Goal: Task Accomplishment & Management: Complete application form

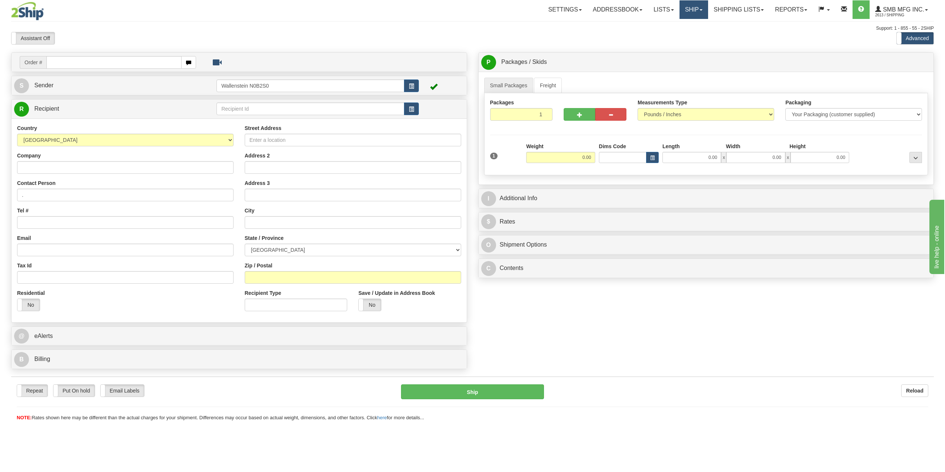
click at [691, 10] on link "Ship" at bounding box center [693, 9] width 29 height 19
click at [681, 27] on link "Ship Screen" at bounding box center [673, 26] width 67 height 10
click at [249, 111] on input "text" at bounding box center [310, 108] width 188 height 13
type input "smb"
click button "Delete" at bounding box center [0, 0] width 0 height 0
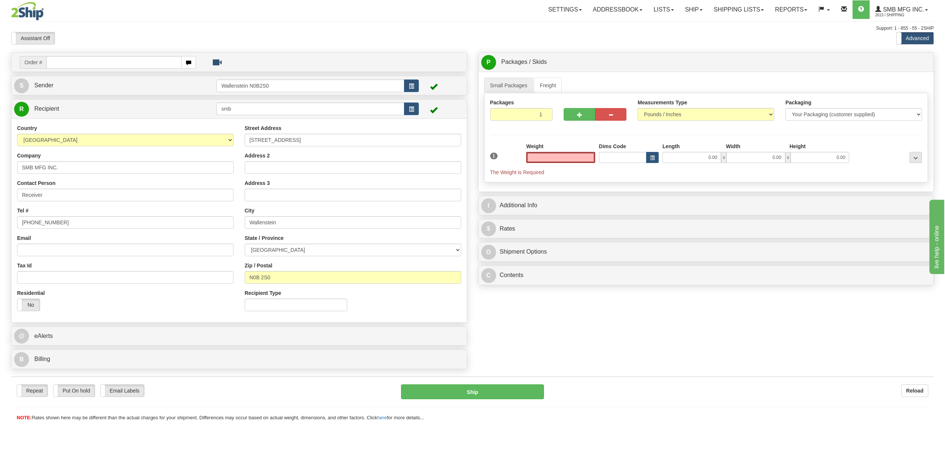
type input "0.00"
click at [444, 87] on td at bounding box center [441, 85] width 45 height 15
click at [124, 88] on link "S Sender" at bounding box center [115, 85] width 202 height 15
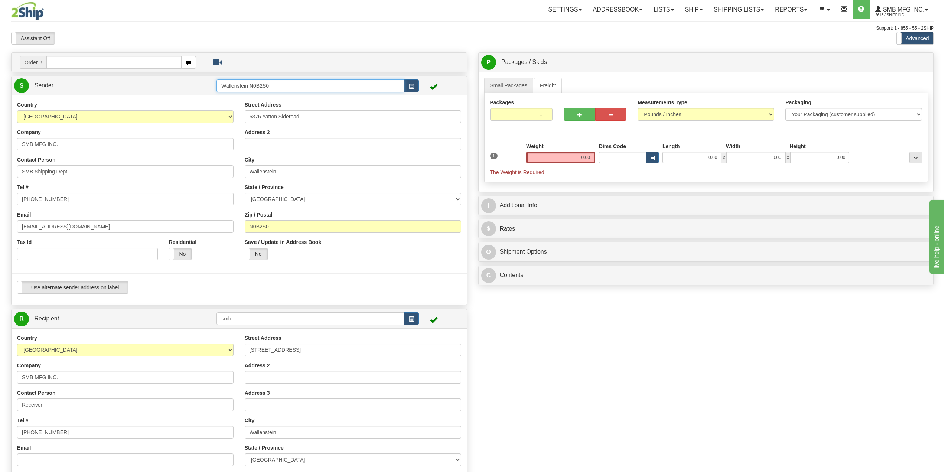
drag, startPoint x: 276, startPoint y: 86, endPoint x: 143, endPoint y: 96, distance: 133.3
click at [147, 95] on div "S Sender Wallenstein N0B2S0" at bounding box center [239, 190] width 456 height 229
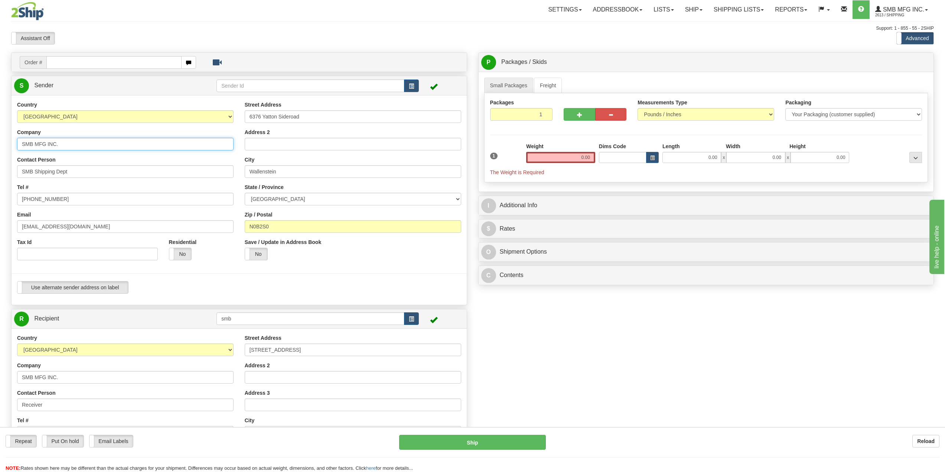
click at [0, 145] on div "Toggle navigation Settings Shipping Preferences Fields Preferences New" at bounding box center [472, 310] width 945 height 620
type input "Lane Brennan"
drag, startPoint x: 92, startPoint y: 174, endPoint x: 0, endPoint y: 174, distance: 92.1
click at [0, 174] on div "Toggle navigation Settings Shipping Preferences Fields Preferences New" at bounding box center [472, 310] width 945 height 620
type input "Lane Brennan"
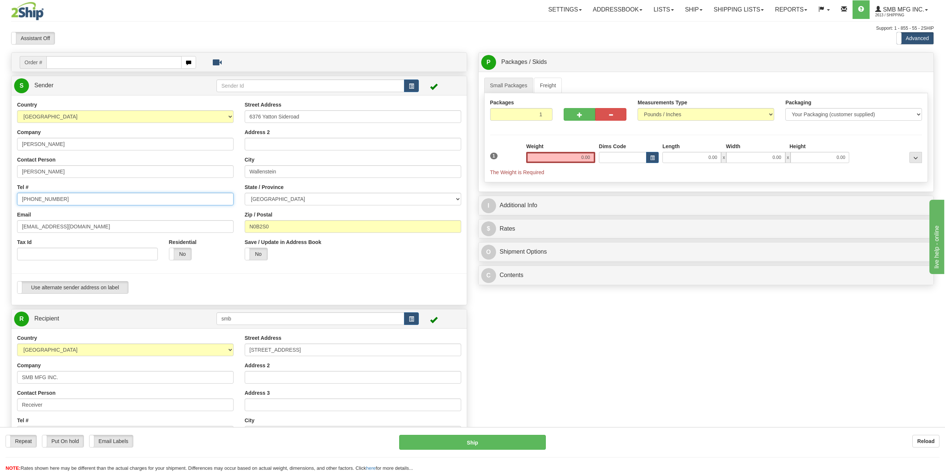
click at [0, 190] on div "Toggle navigation Settings Shipping Preferences Fields Preferences New" at bounding box center [472, 310] width 945 height 620
type input "438-836-5973"
drag, startPoint x: 316, startPoint y: 117, endPoint x: 234, endPoint y: 109, distance: 82.8
click at [252, 111] on input "6376 Yatton Sideroad" at bounding box center [353, 116] width 216 height 13
type input "6"
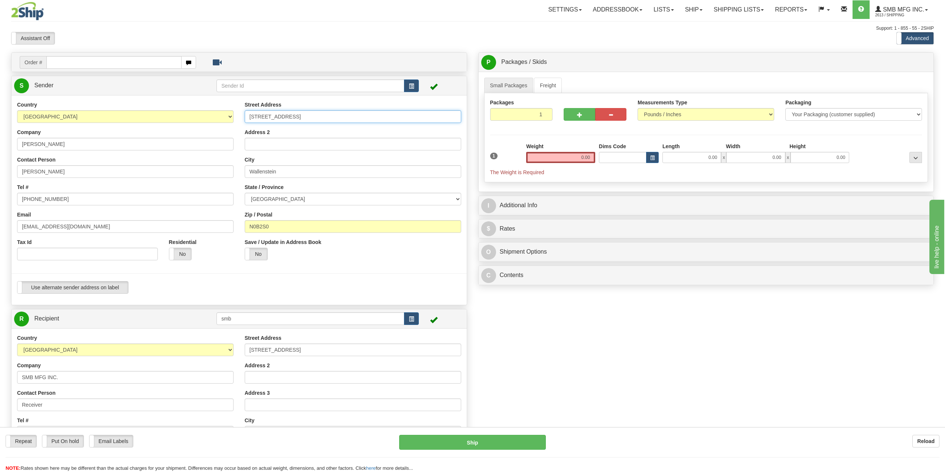
type input "109 Whitestone Drive"
click at [259, 174] on input "Ottowa" at bounding box center [353, 171] width 216 height 13
type input "Ottawa"
click at [276, 223] on input "N0B2S0" at bounding box center [353, 226] width 216 height 13
type input "N"
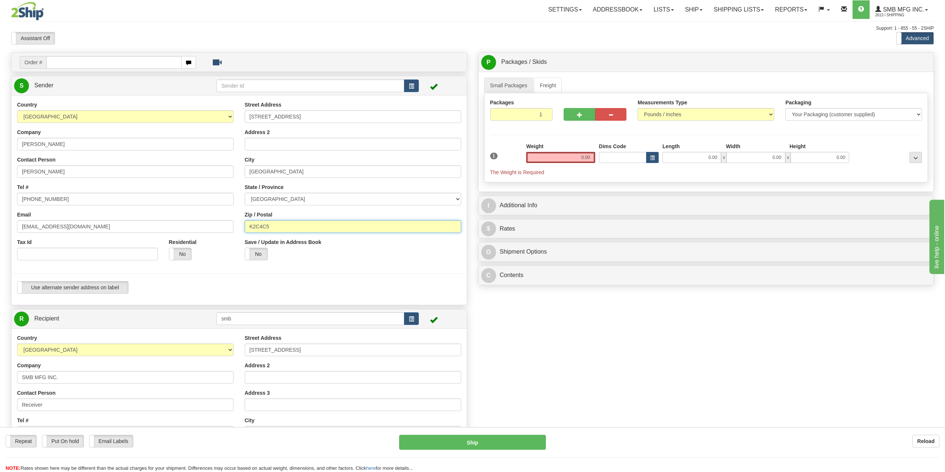
type input "K2C4C5"
click at [345, 275] on div at bounding box center [239, 273] width 466 height 15
click at [562, 158] on input "0.00" at bounding box center [560, 157] width 69 height 11
type input "27.00"
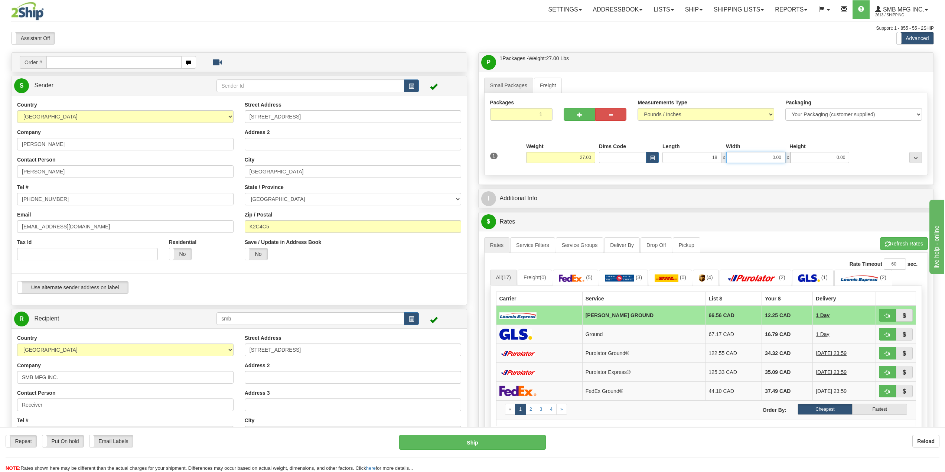
type input "18.00"
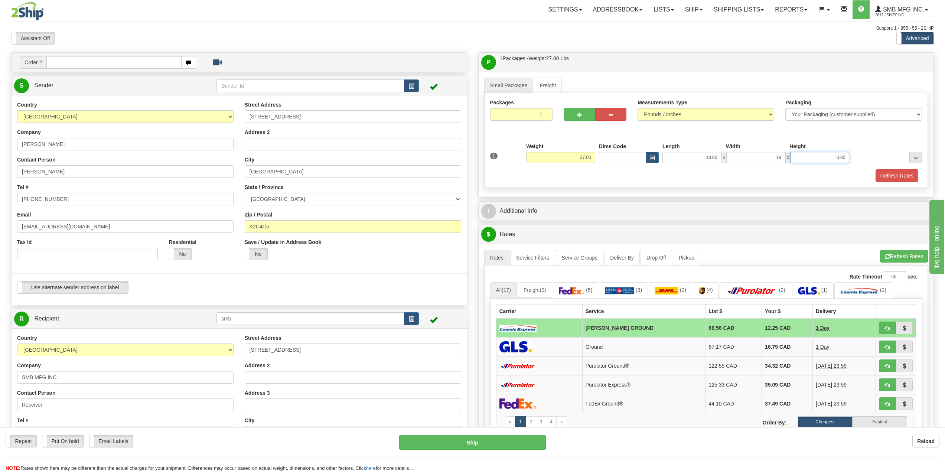
type input "18.00"
type input "15.00"
click at [890, 170] on button "Refresh Rates" at bounding box center [897, 175] width 43 height 13
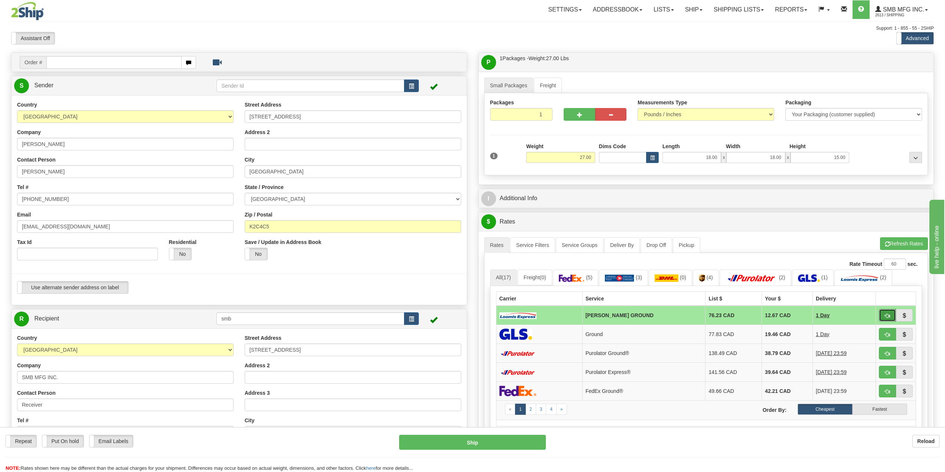
click at [885, 316] on span "button" at bounding box center [887, 315] width 5 height 5
type input "DD"
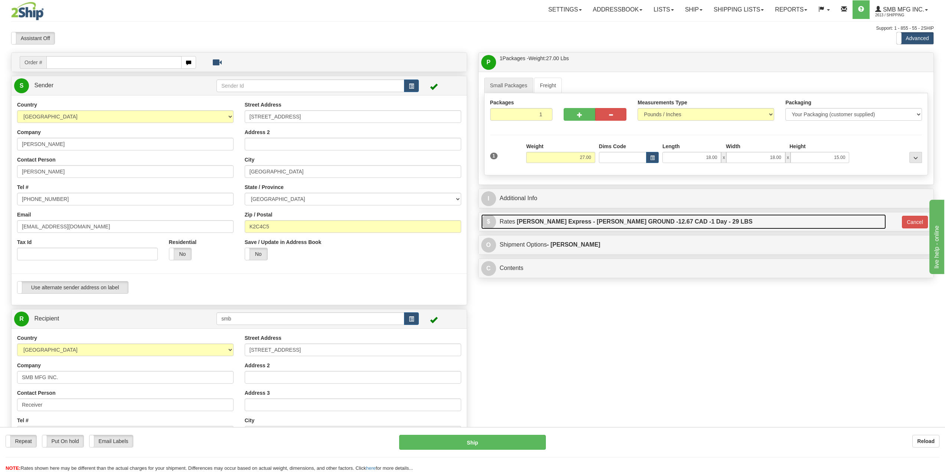
click at [679, 226] on label "Loomis Express - LOOMIS GROUND - 12.67 CAD - 1 Day - 29 LBS" at bounding box center [635, 221] width 236 height 15
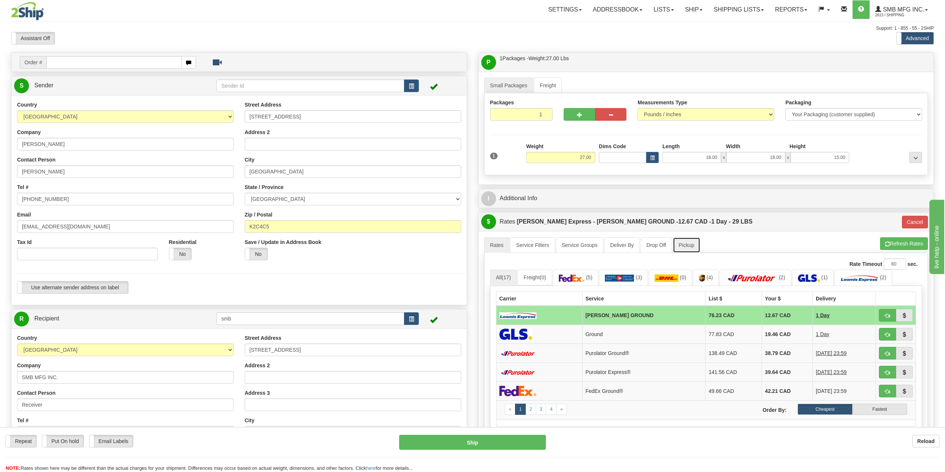
drag, startPoint x: 679, startPoint y: 238, endPoint x: 683, endPoint y: 242, distance: 5.9
click at [679, 238] on link "Pickup" at bounding box center [686, 245] width 27 height 16
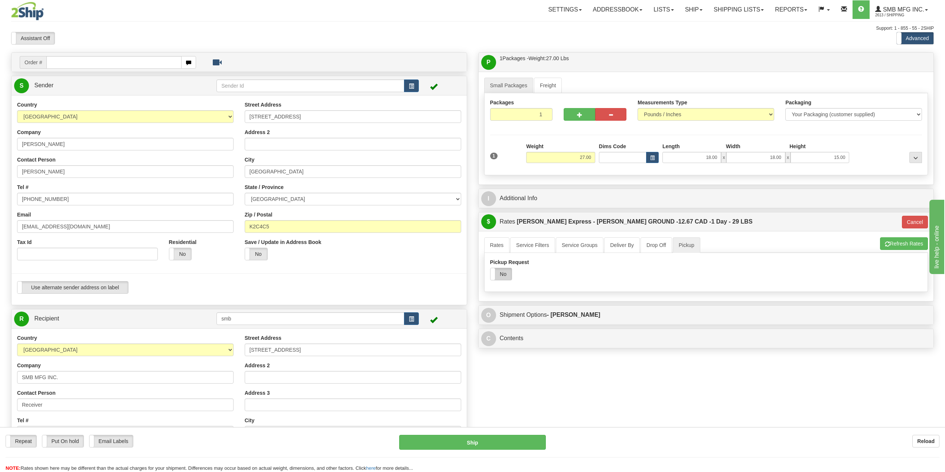
click at [508, 275] on label "No" at bounding box center [500, 274] width 21 height 12
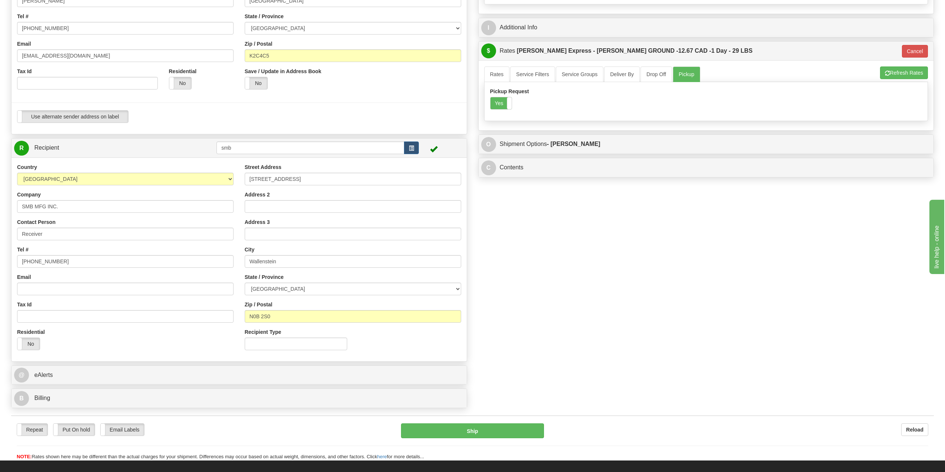
scroll to position [223, 0]
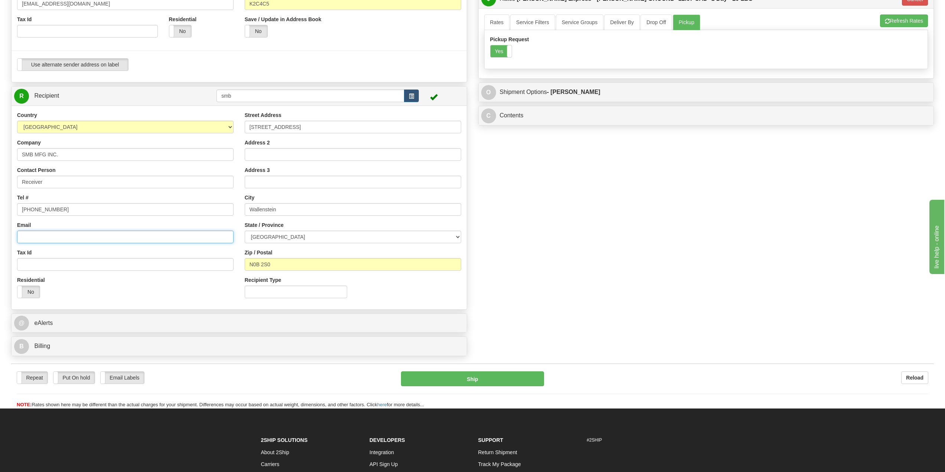
click at [94, 236] on input "Email" at bounding box center [125, 237] width 216 height 13
type input "shipping@smbmfg.com"
click at [110, 224] on div "Email shipping@smbmfg.com" at bounding box center [125, 232] width 216 height 22
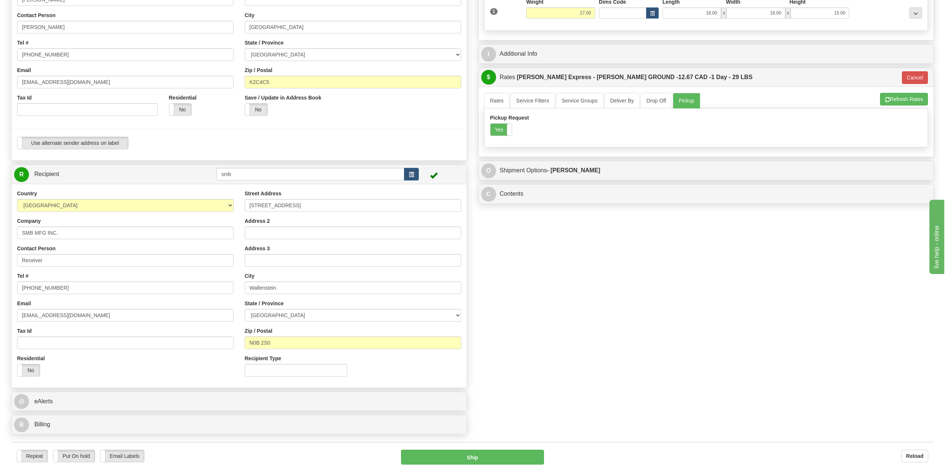
scroll to position [111, 0]
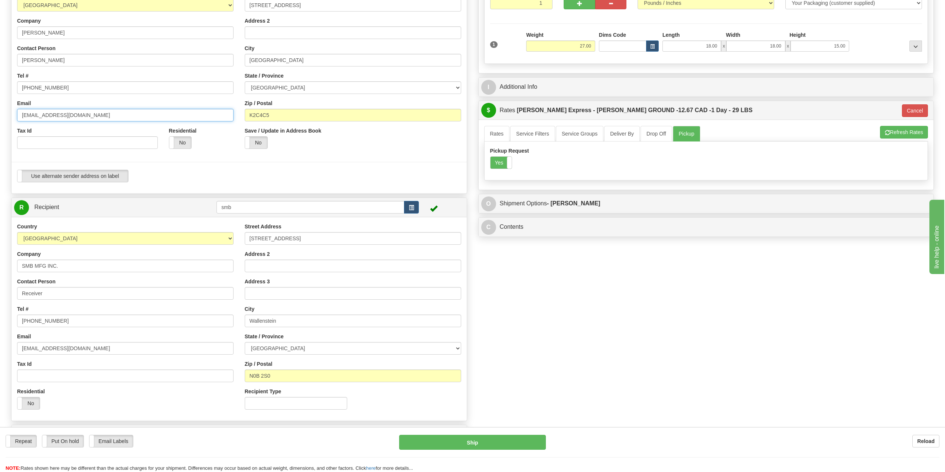
click at [0, 123] on div "Toggle navigation Settings Shipping Preferences Fields Preferences New" at bounding box center [472, 199] width 945 height 620
paste input "lane.brennan1@gmail"
type input "lane.brennan1@gmail.com"
click at [336, 152] on div "Save / Update in Address Book Yes No" at bounding box center [296, 140] width 114 height 27
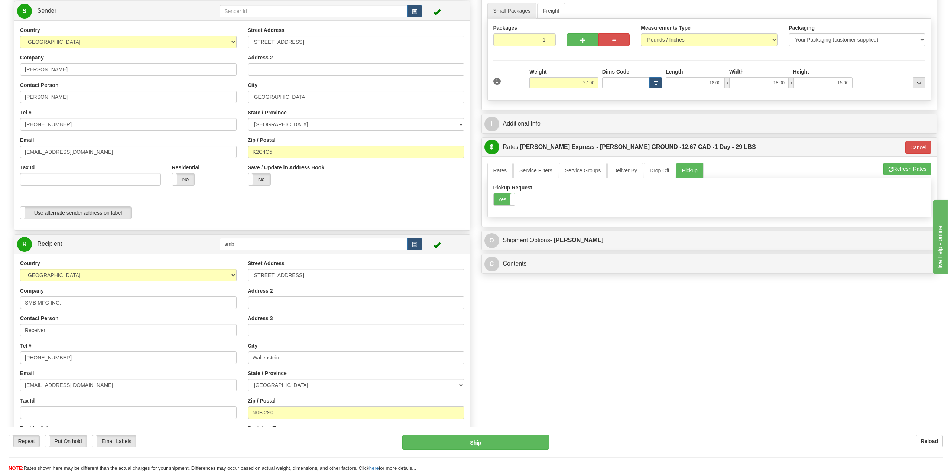
scroll to position [74, 0]
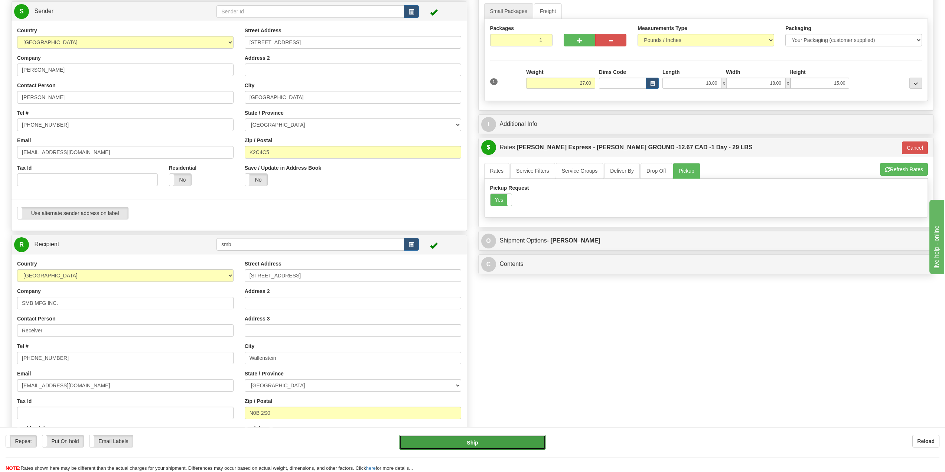
click at [513, 443] on button "Ship" at bounding box center [472, 442] width 146 height 15
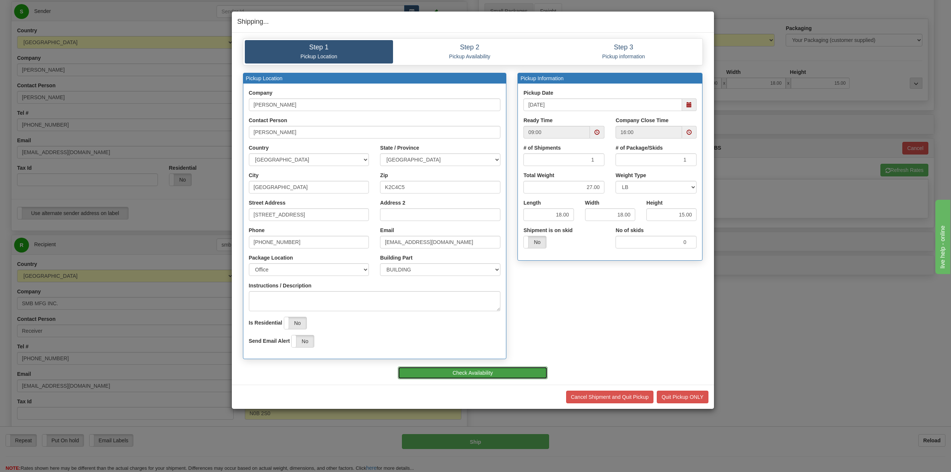
click at [498, 368] on button "Check Availability" at bounding box center [473, 372] width 150 height 13
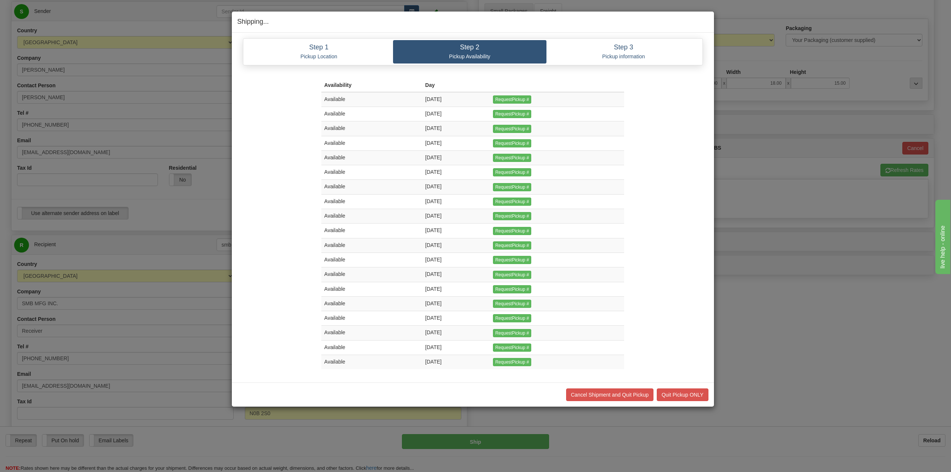
click at [798, 347] on div "Shipping... Your SHIPMENT will EXPIRE in Step 1 Pickup Location Step 2 Pickup A…" at bounding box center [475, 236] width 951 height 472
click at [522, 115] on input "RequestPickup #" at bounding box center [512, 114] width 38 height 8
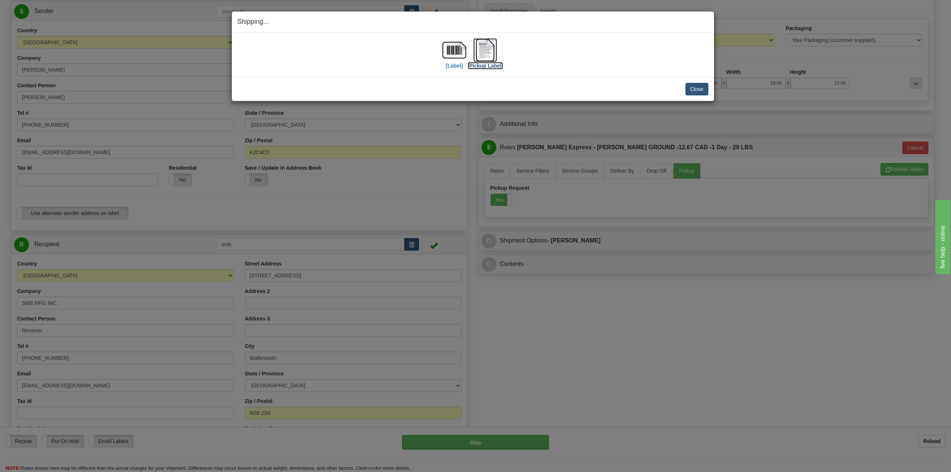
click at [486, 49] on img at bounding box center [485, 50] width 24 height 24
click at [458, 56] on img at bounding box center [454, 50] width 24 height 24
